Goal: Task Accomplishment & Management: Use online tool/utility

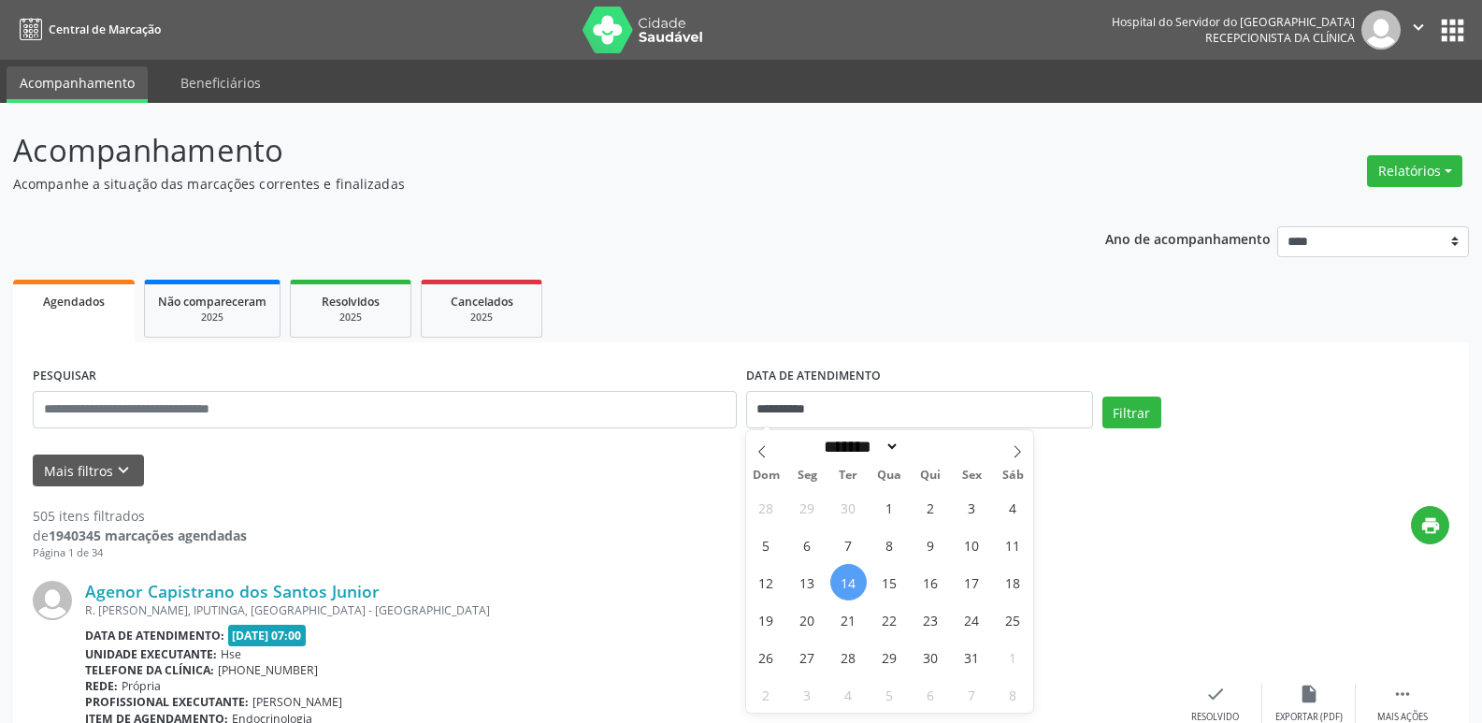
select select "*"
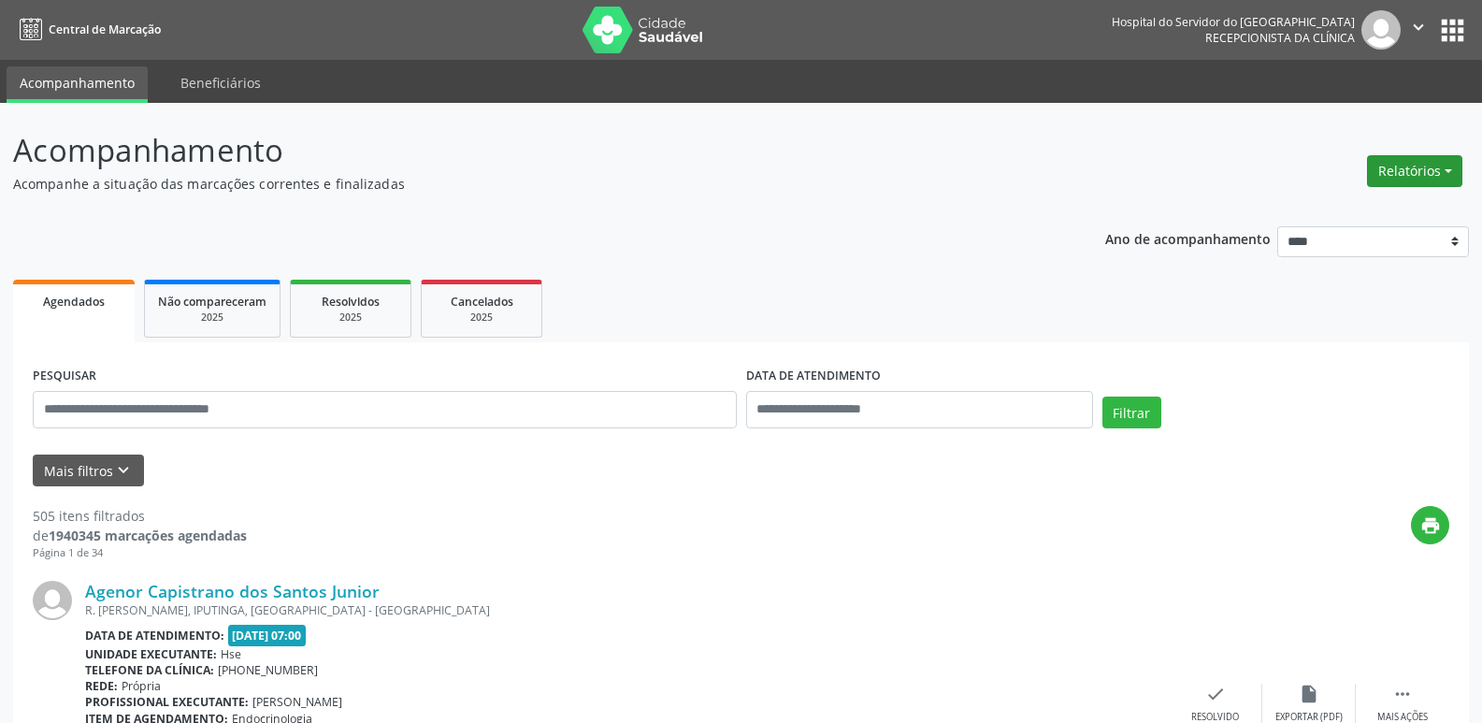
click at [1418, 172] on button "Relatórios" at bounding box center [1414, 171] width 95 height 32
click at [1332, 216] on link "Agendamentos" at bounding box center [1363, 211] width 201 height 26
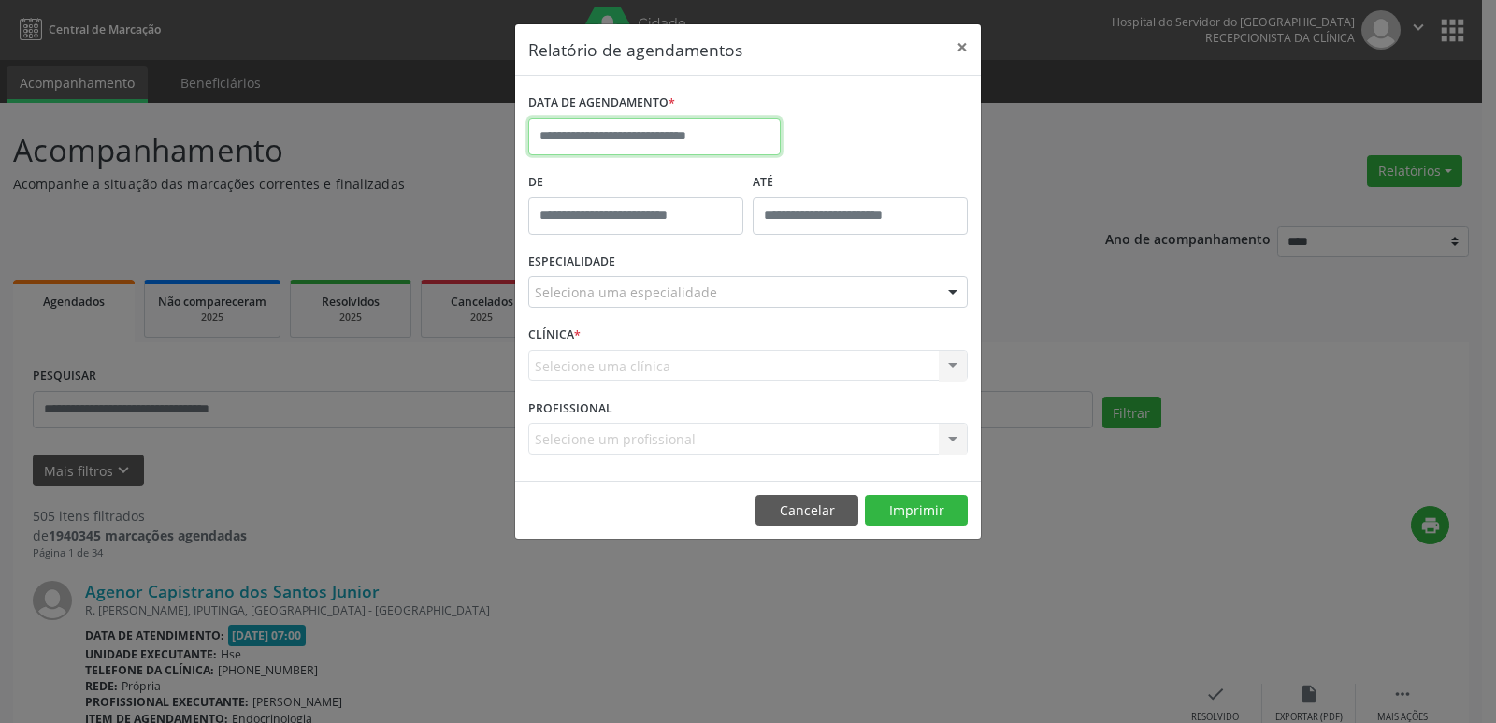
click at [673, 137] on input "text" at bounding box center [654, 136] width 253 height 37
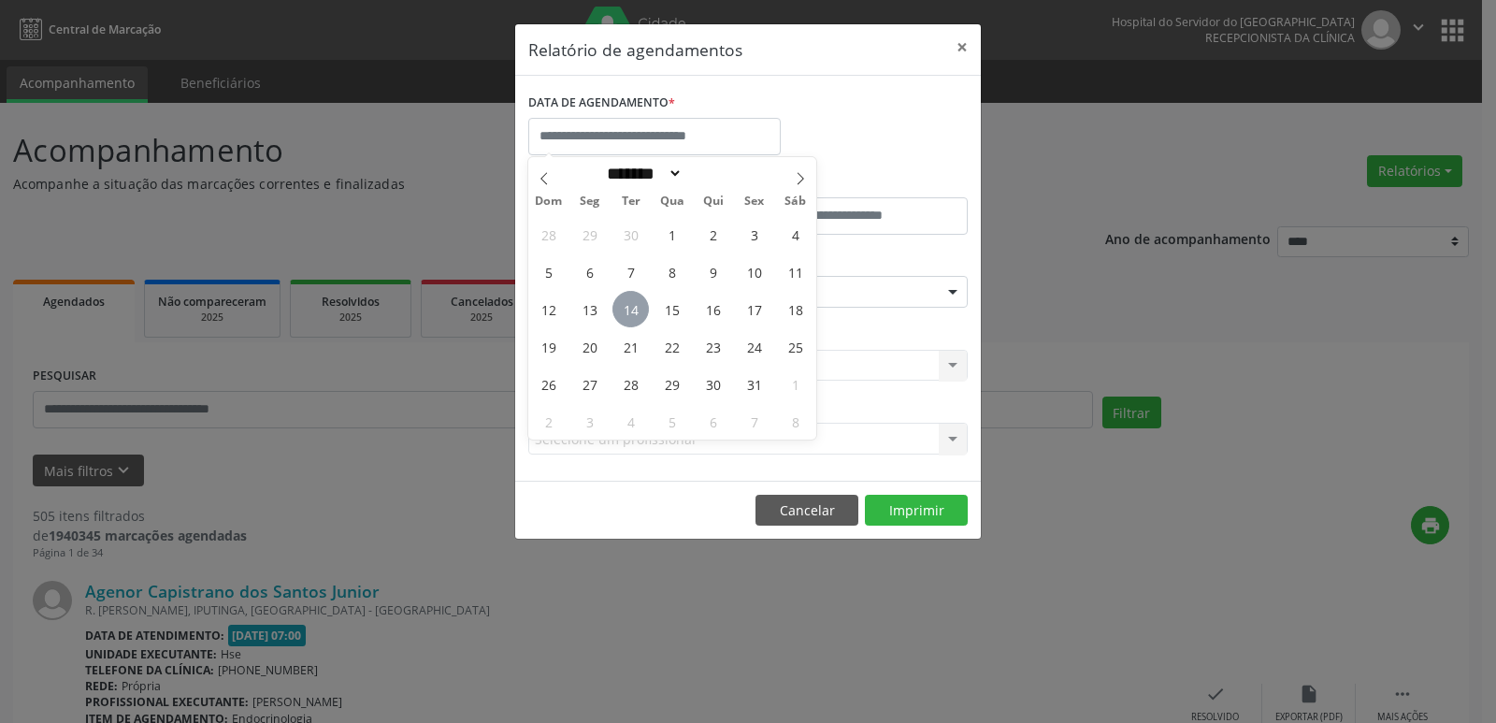
click at [628, 303] on span "14" at bounding box center [631, 309] width 36 height 36
type input "**********"
click at [629, 303] on span "14" at bounding box center [631, 309] width 36 height 36
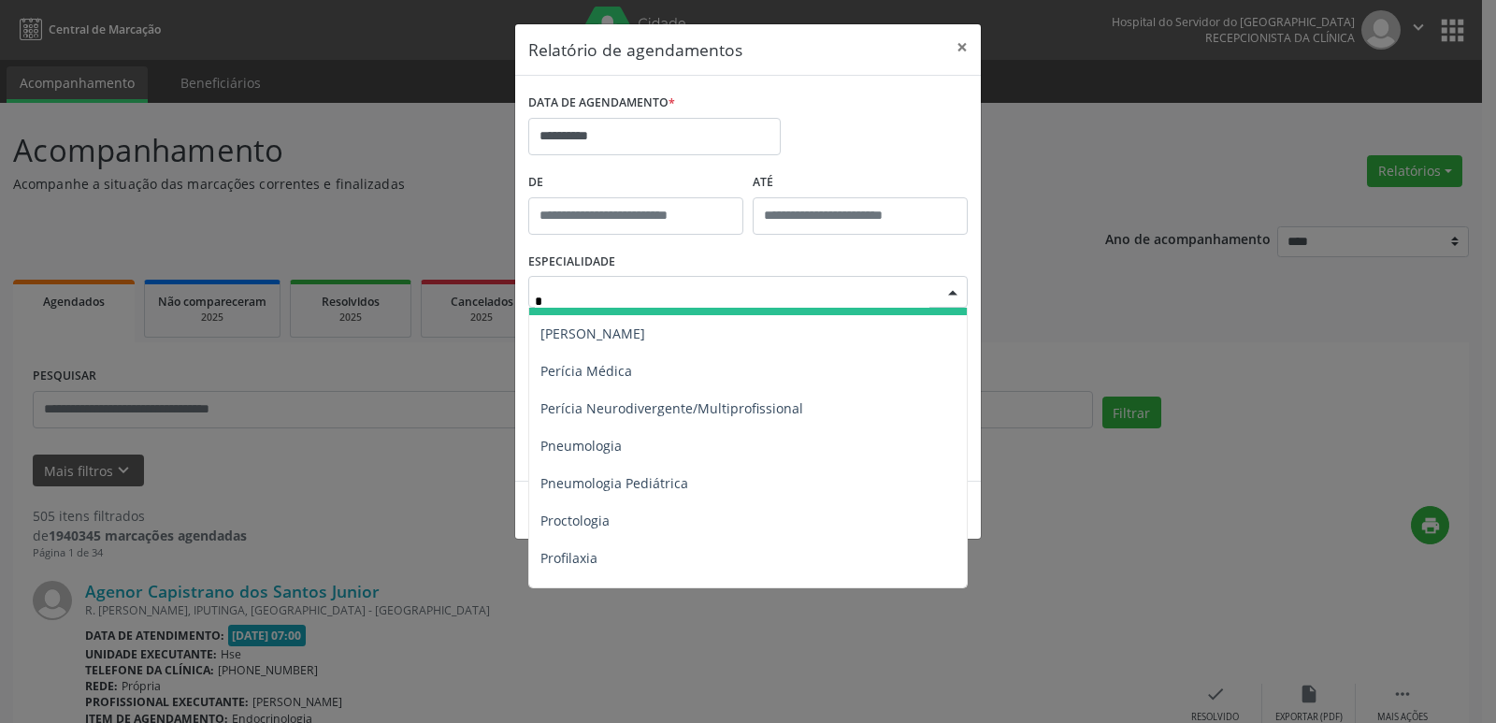
scroll to position [1122, 0]
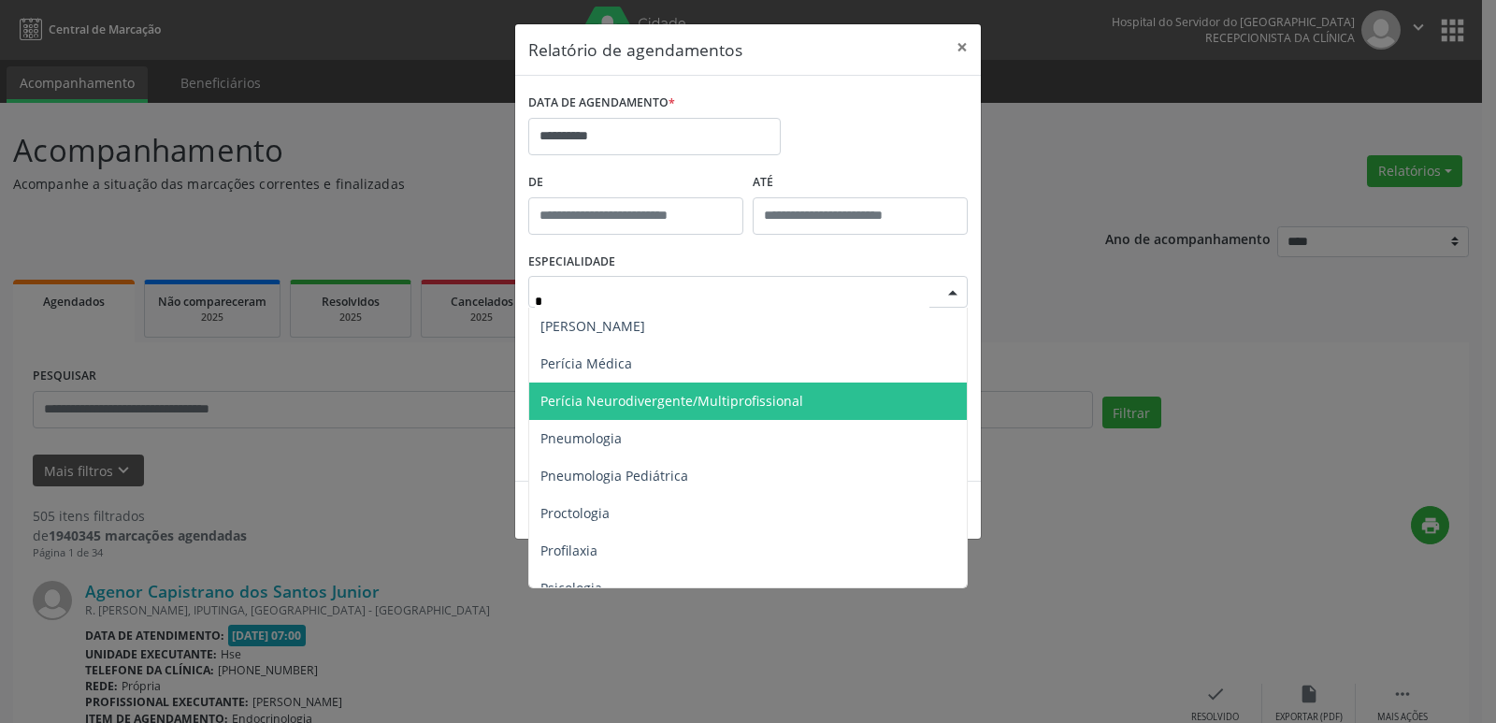
click at [682, 400] on span "Perícia Neurodivergente/Multiprofissional" at bounding box center [672, 401] width 263 height 18
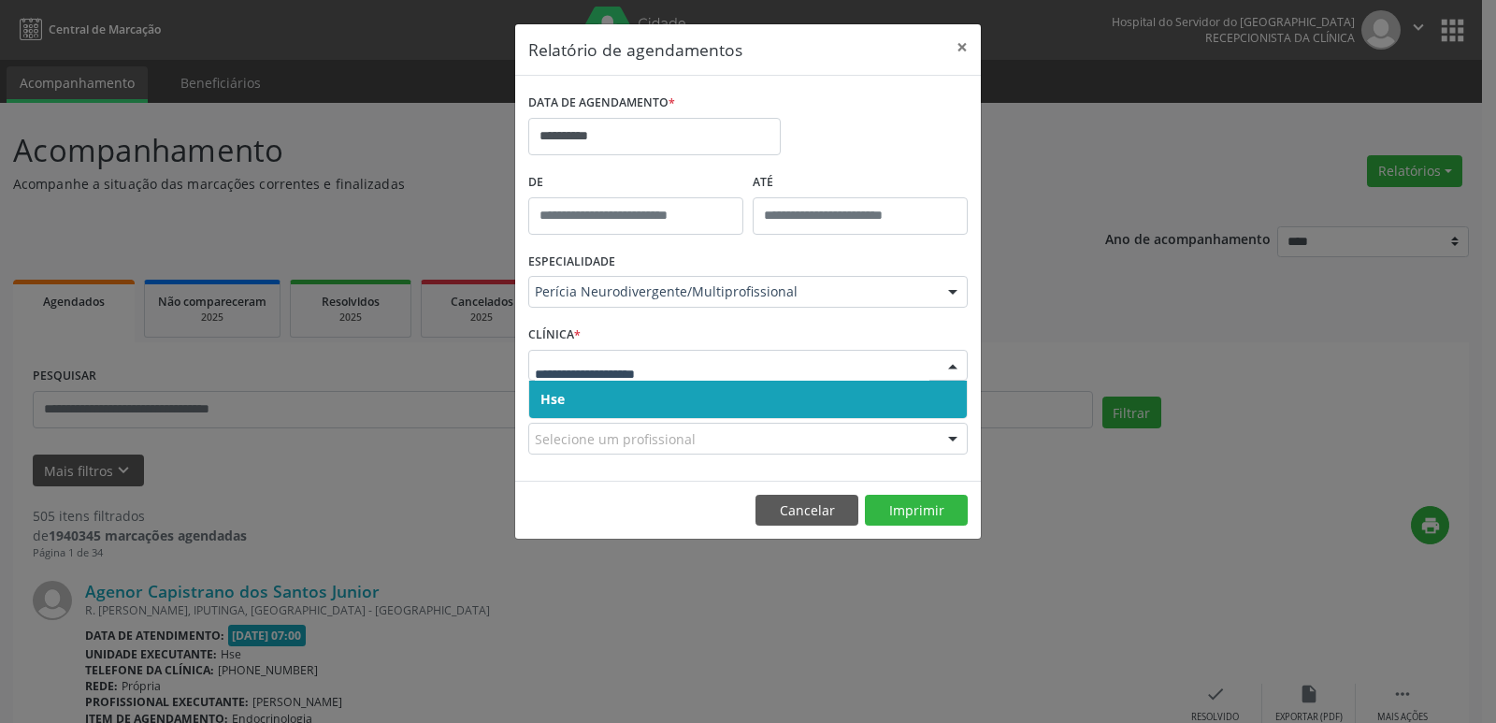
click at [567, 389] on span "Hse" at bounding box center [748, 399] width 438 height 37
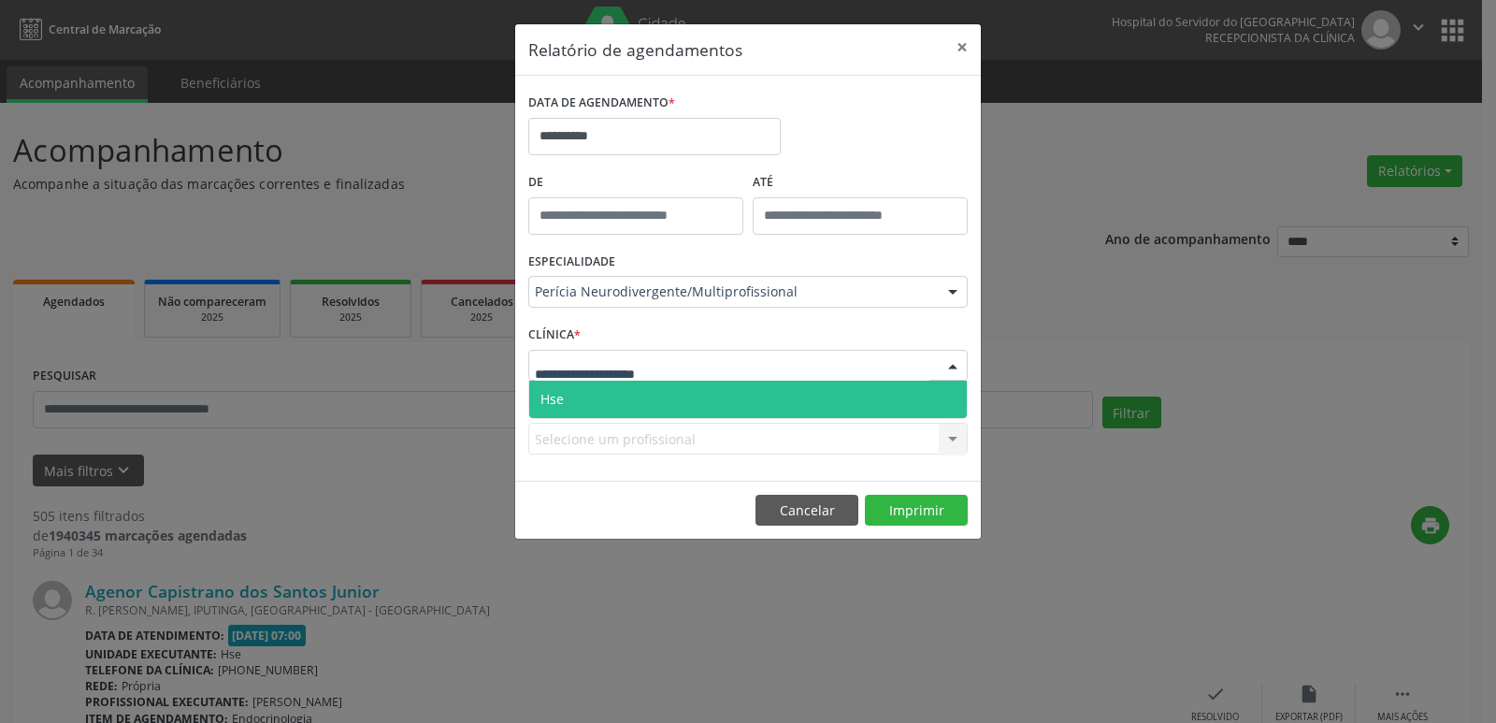
click at [545, 390] on span "Hse" at bounding box center [552, 399] width 23 height 18
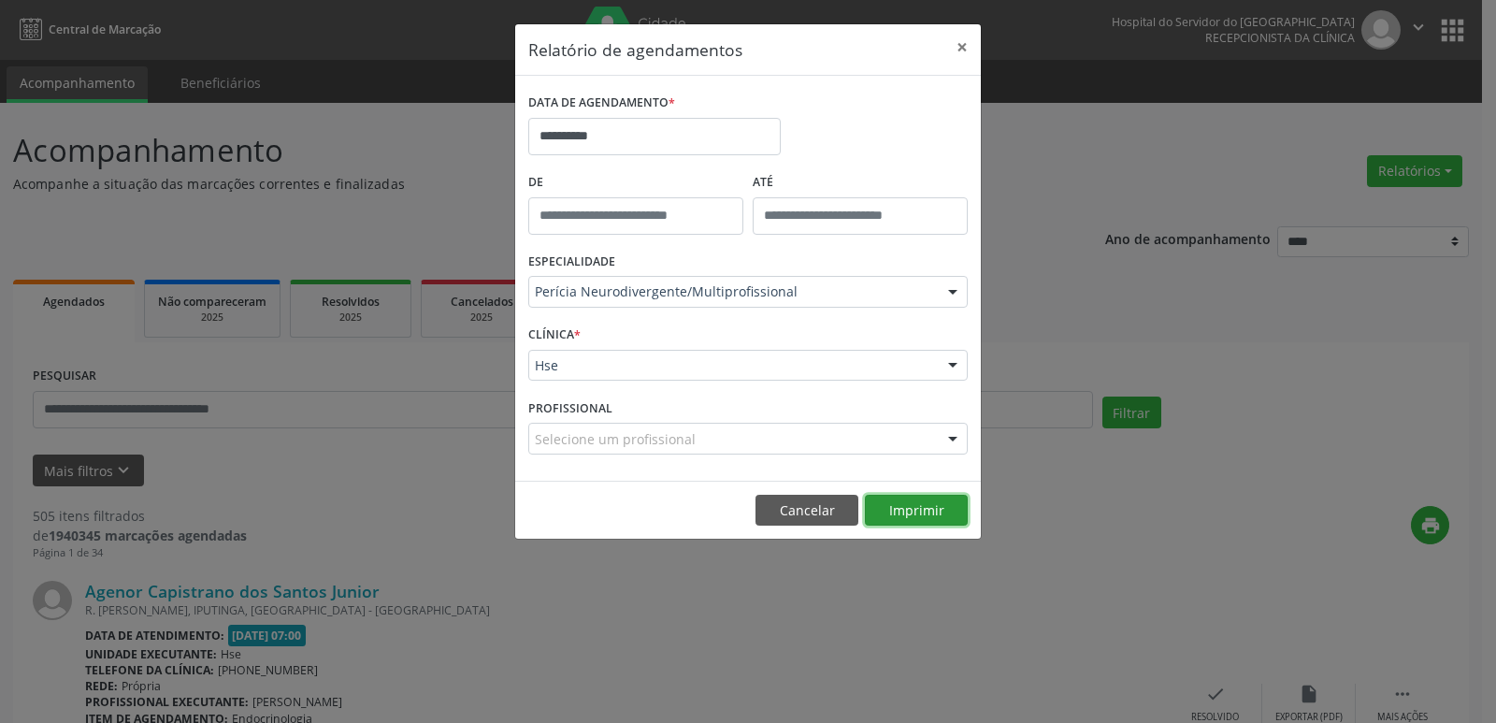
click at [926, 518] on button "Imprimir" at bounding box center [916, 511] width 103 height 32
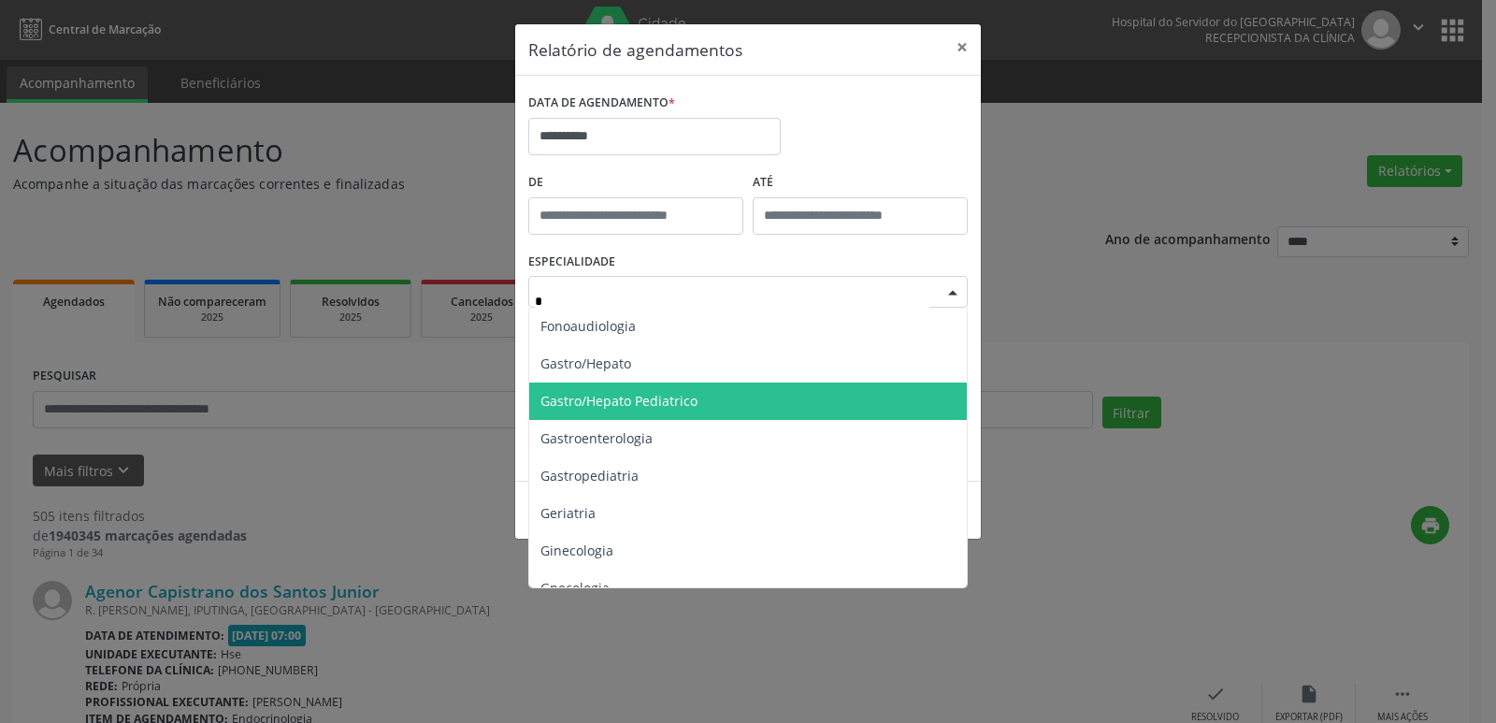
scroll to position [282, 0]
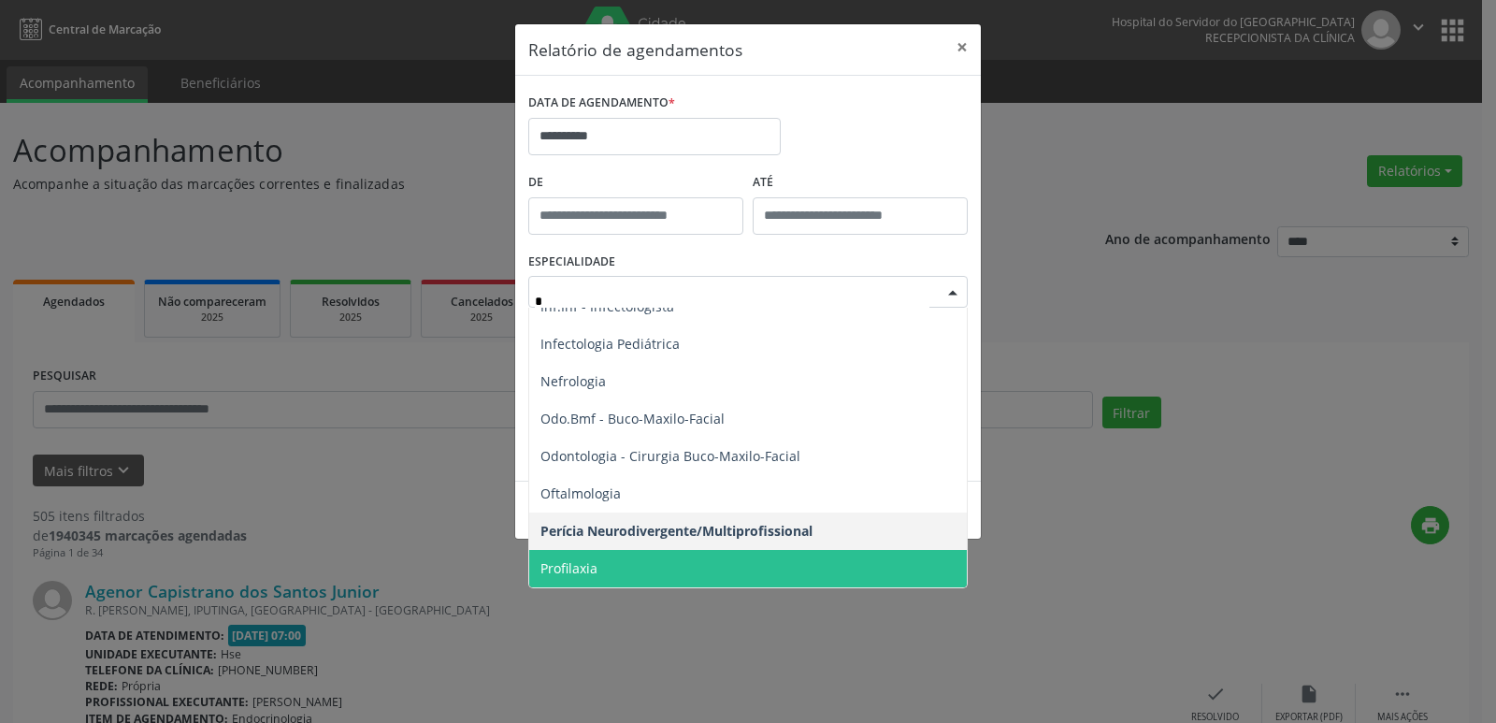
type input "**"
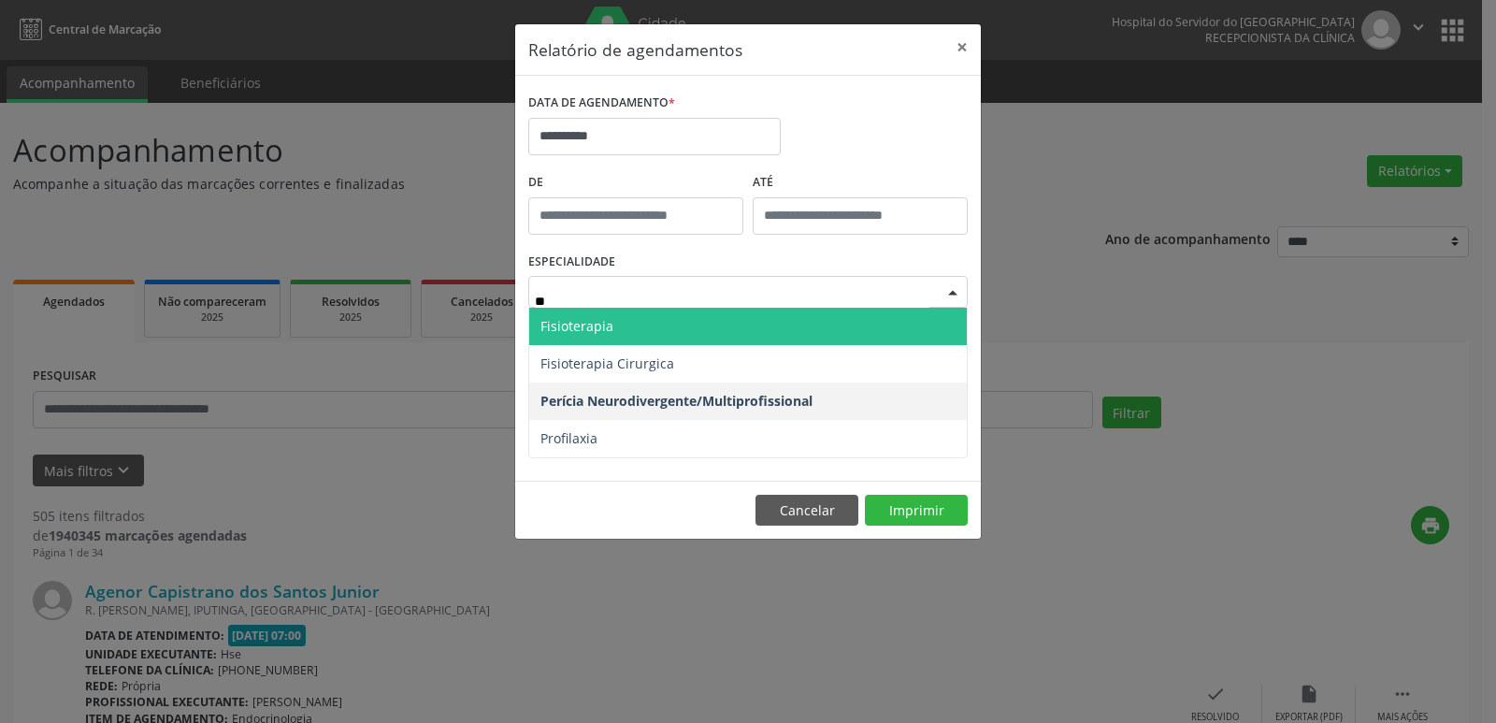
scroll to position [0, 0]
click at [598, 324] on span "Fisioterapia" at bounding box center [577, 326] width 73 height 18
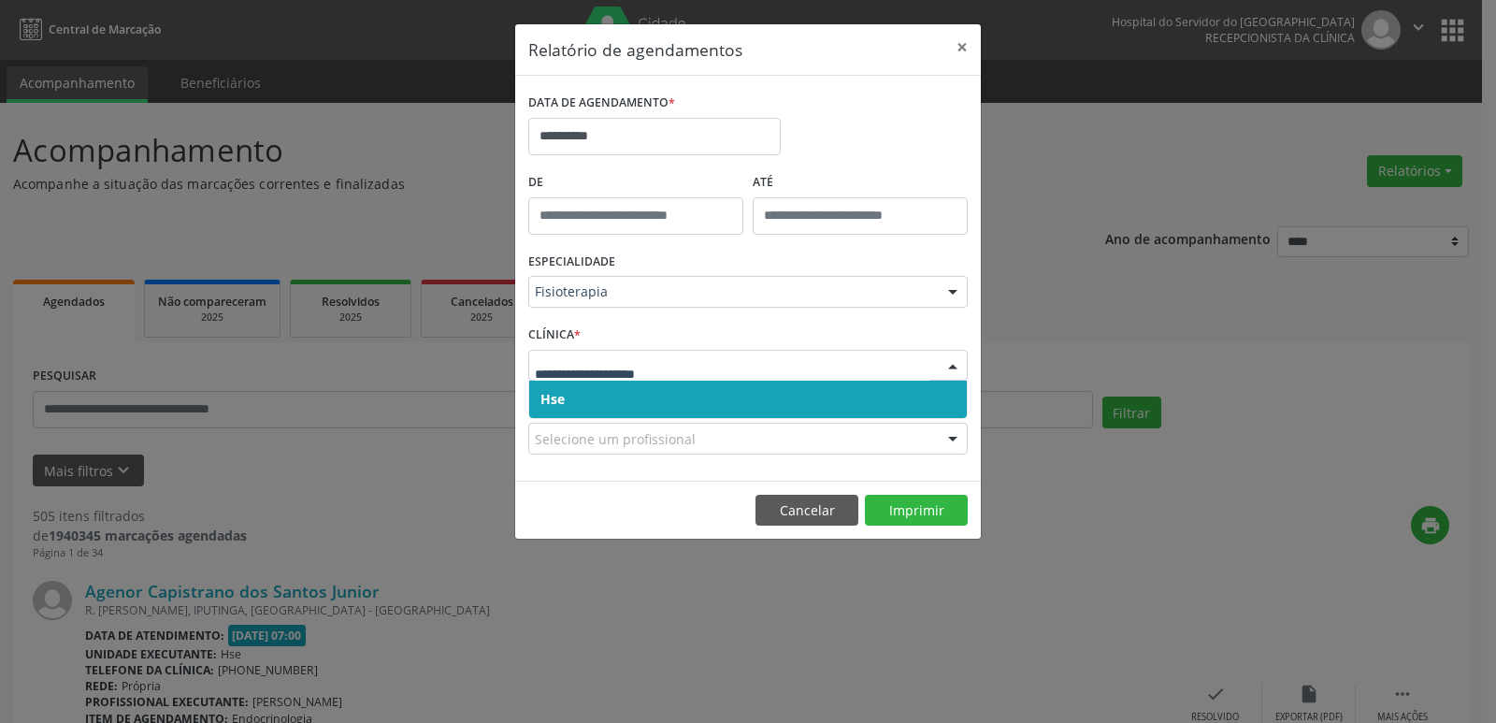
click at [566, 387] on span "Hse" at bounding box center [748, 399] width 438 height 37
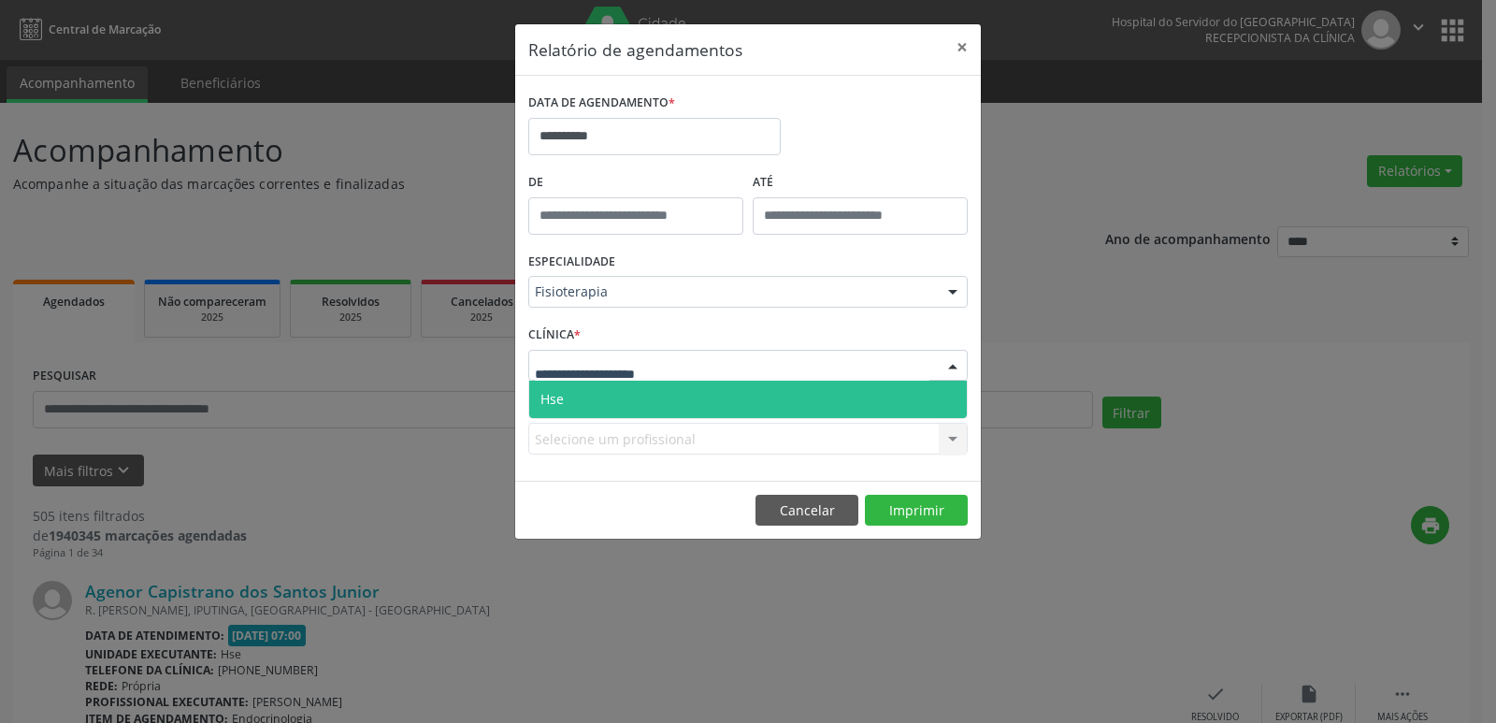
click at [567, 373] on input "text" at bounding box center [732, 374] width 395 height 37
click at [574, 393] on span "Hse" at bounding box center [748, 399] width 438 height 37
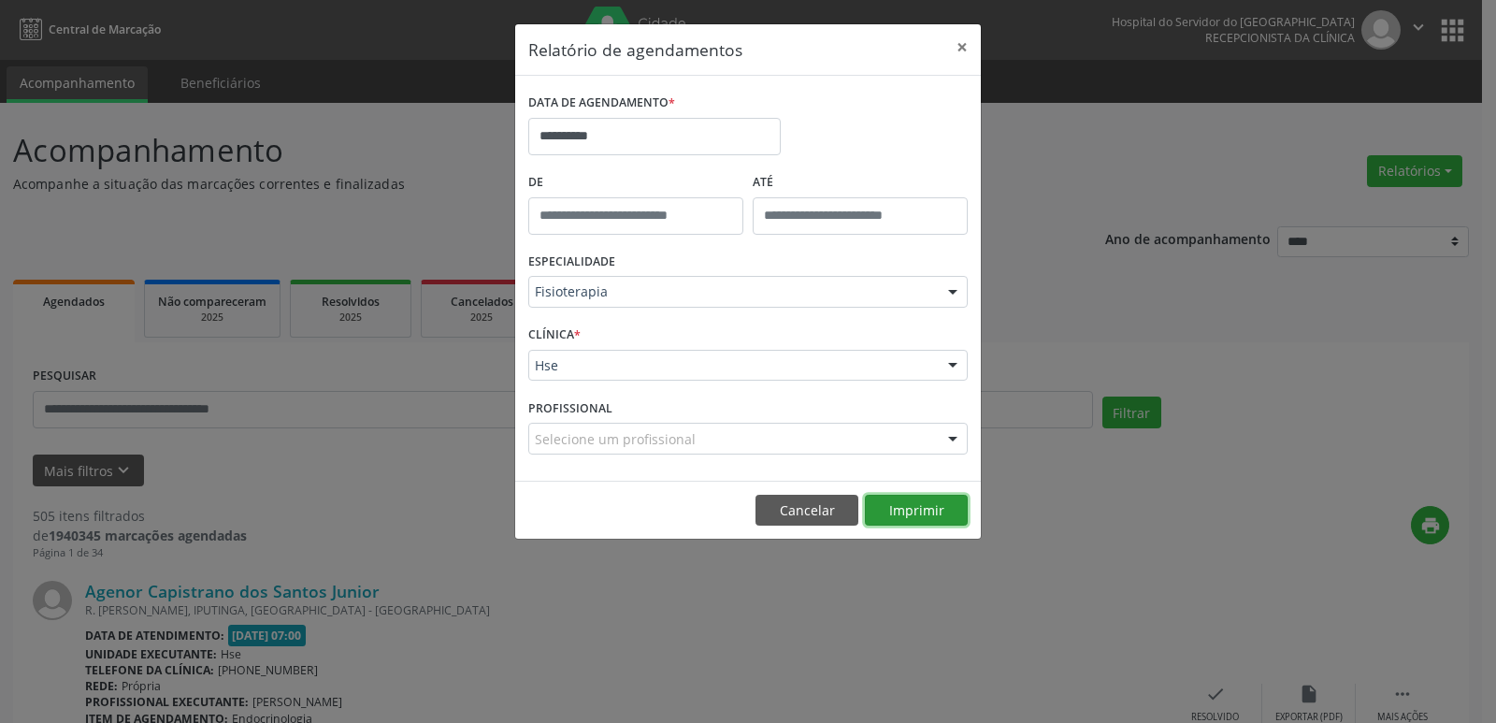
click at [932, 510] on button "Imprimir" at bounding box center [916, 511] width 103 height 32
